Goal: Task Accomplishment & Management: Manage account settings

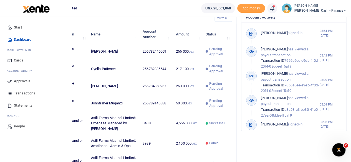
click at [21, 81] on span "Approvals" at bounding box center [22, 81] width 16 height 6
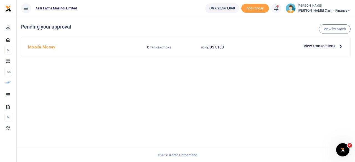
click at [335, 45] on p "View transactions" at bounding box center [323, 46] width 40 height 6
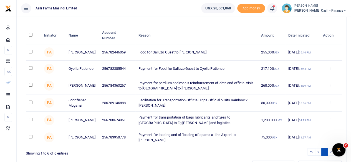
scroll to position [55, 0]
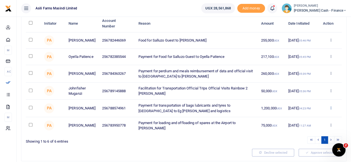
click at [328, 110] on icon at bounding box center [330, 108] width 4 height 4
click at [308, 142] on link "Details" at bounding box center [310, 143] width 44 height 8
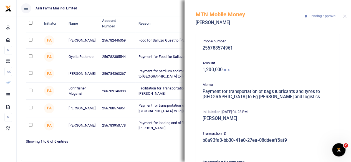
scroll to position [77, 0]
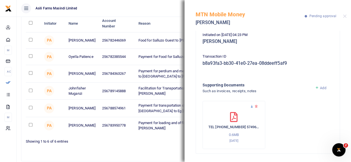
click at [251, 106] on icon at bounding box center [252, 107] width 4 height 4
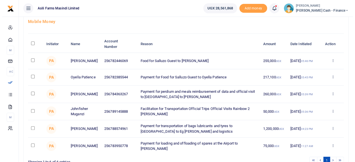
scroll to position [55, 0]
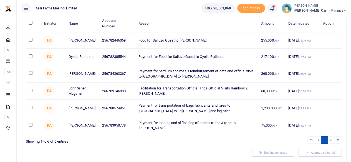
click at [30, 21] on input "\a \a : activate to sort column descending" at bounding box center [31, 23] width 4 height 4
checkbox input "true"
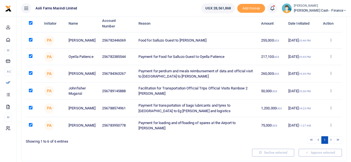
checkbox input "true"
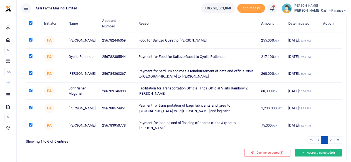
click at [307, 152] on button "Approve selected (6)" at bounding box center [317, 153] width 47 height 8
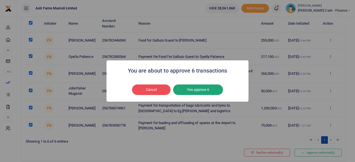
click at [211, 88] on button "Yes approve 6" at bounding box center [198, 90] width 50 height 11
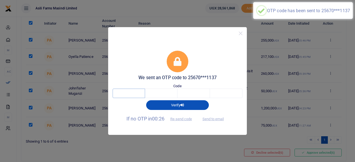
click at [132, 95] on input "text" at bounding box center [129, 93] width 32 height 9
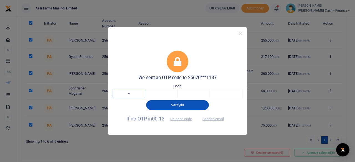
type input "8"
type input "2"
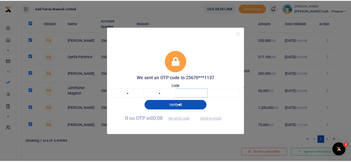
scroll to position [0, 0]
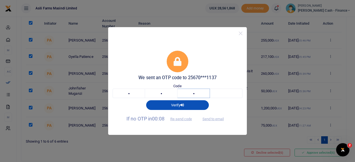
type input "3"
type input "7"
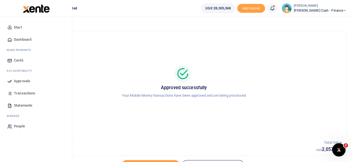
click at [22, 80] on span "Approvals" at bounding box center [22, 81] width 16 height 6
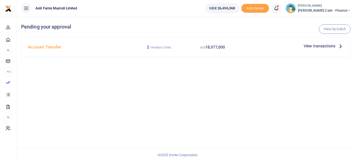
click at [335, 44] on p "View transactions" at bounding box center [323, 46] width 40 height 6
